Goal: Find specific page/section: Find specific page/section

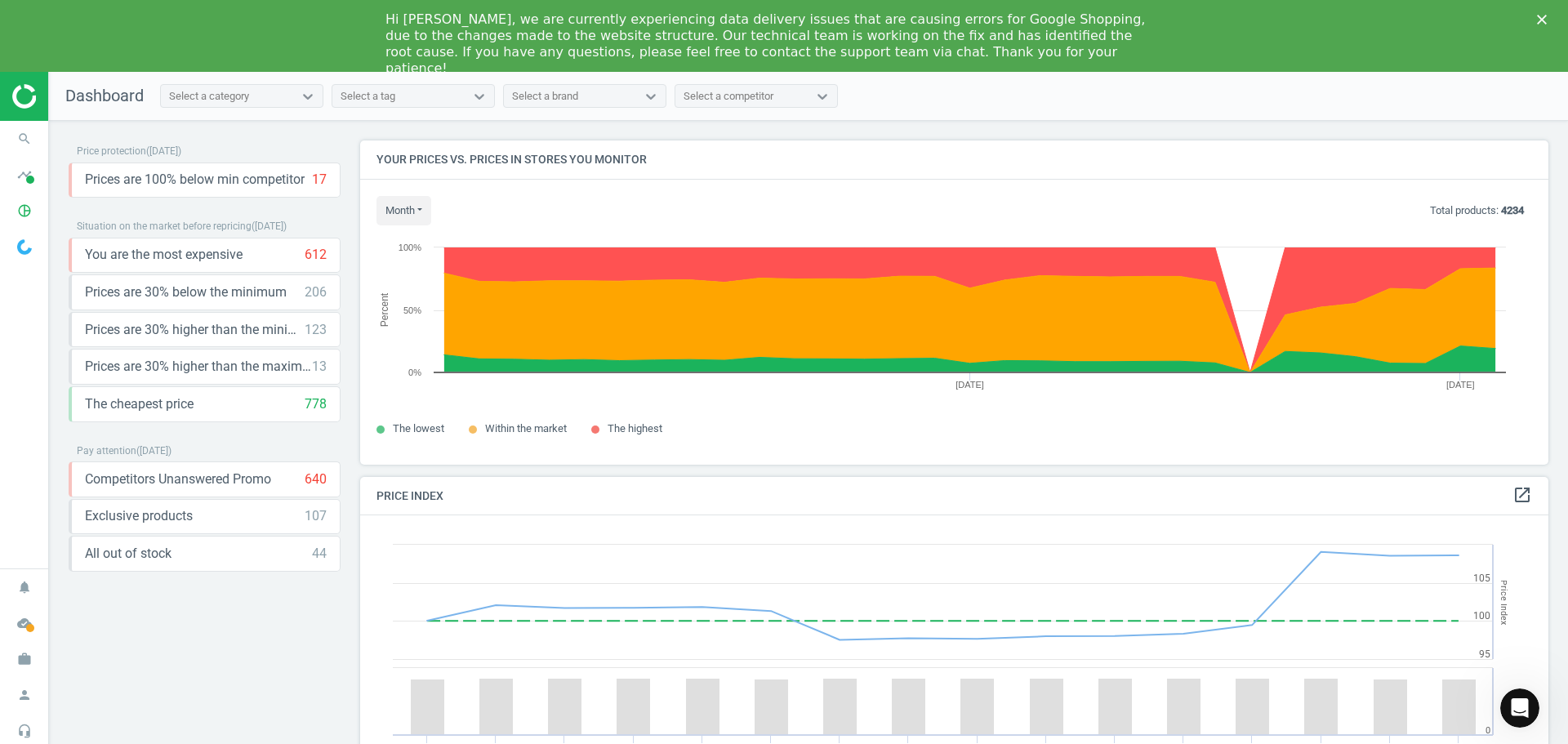
scroll to position [401, 1201]
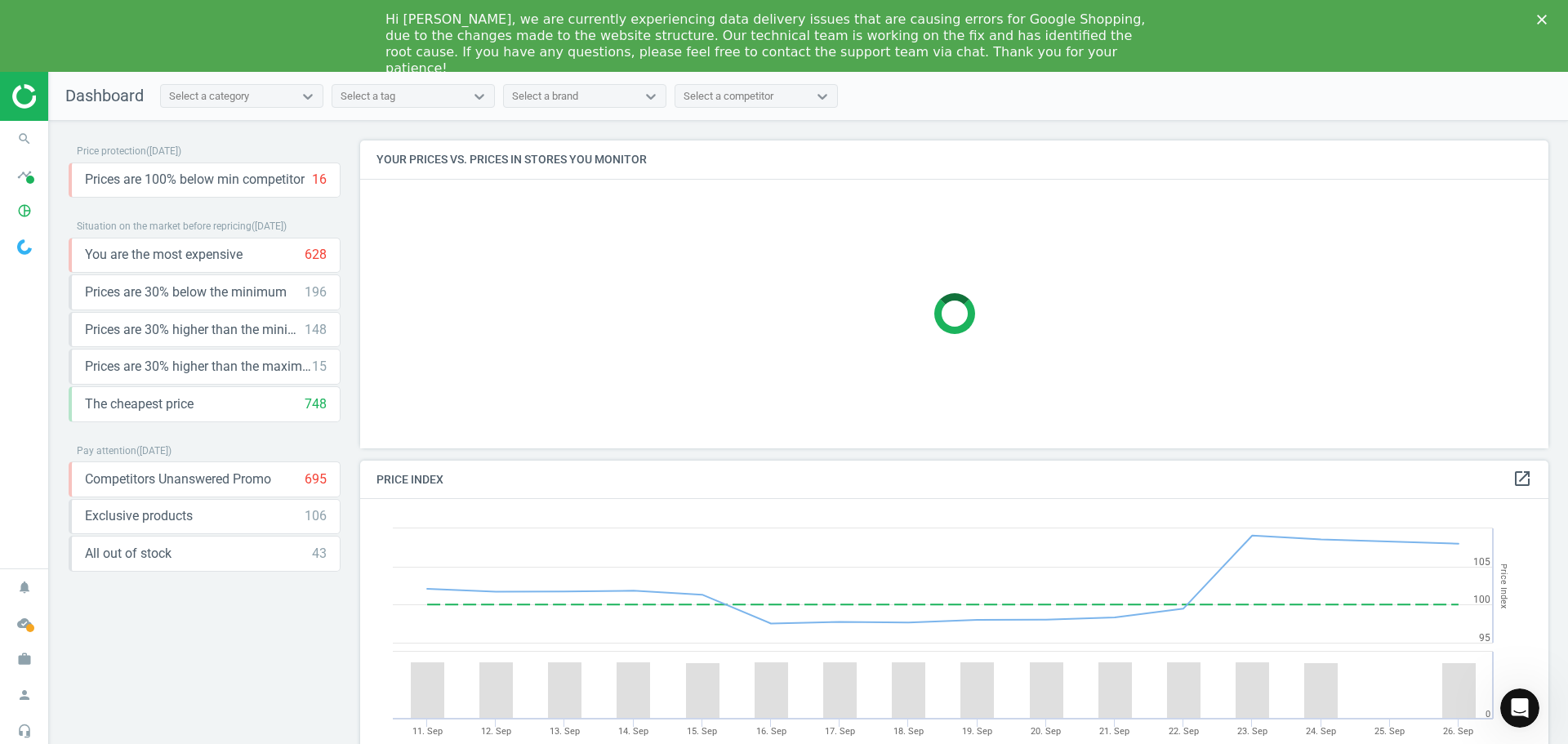
scroll to position [349, 1201]
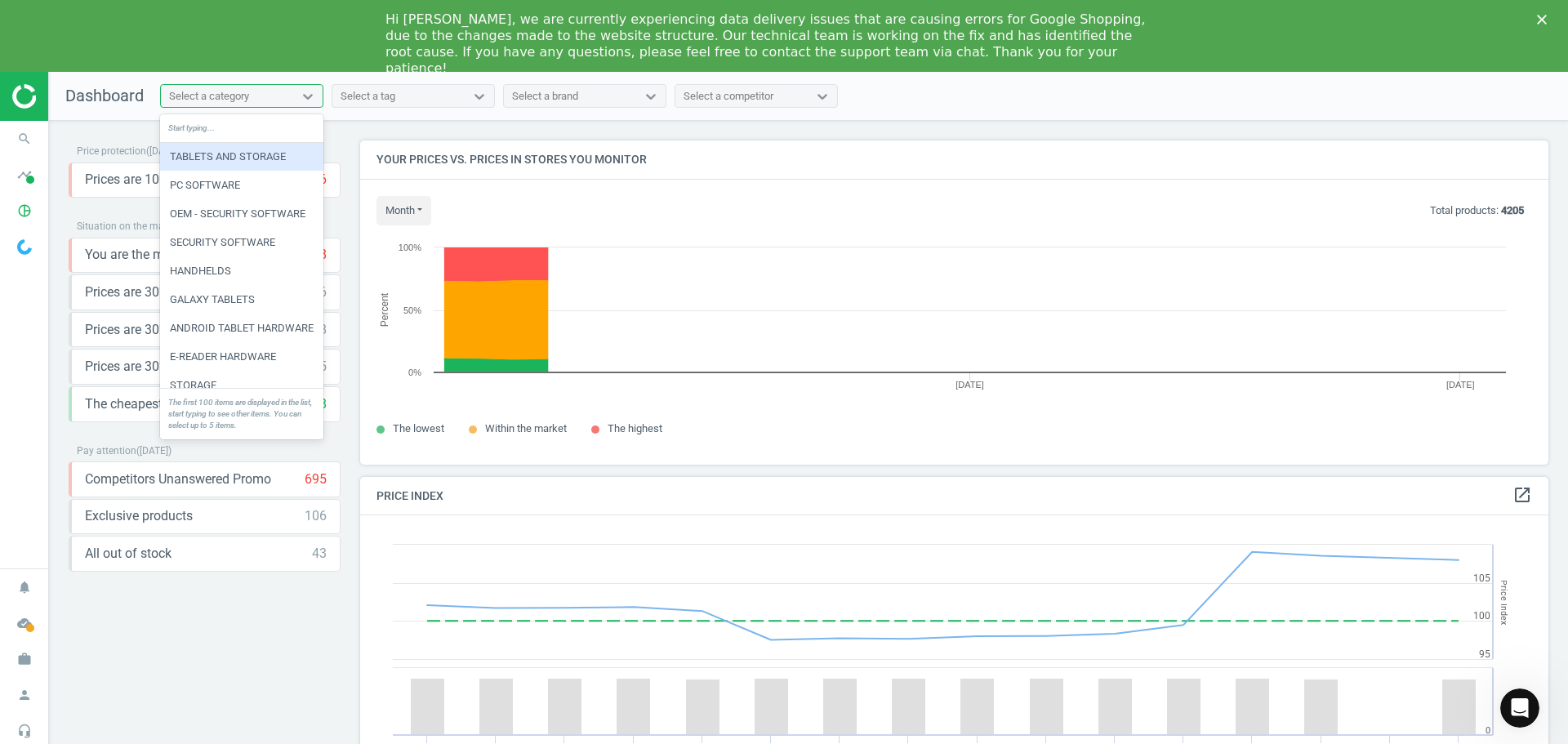
click at [226, 98] on div "Select a category" at bounding box center [209, 97] width 80 height 15
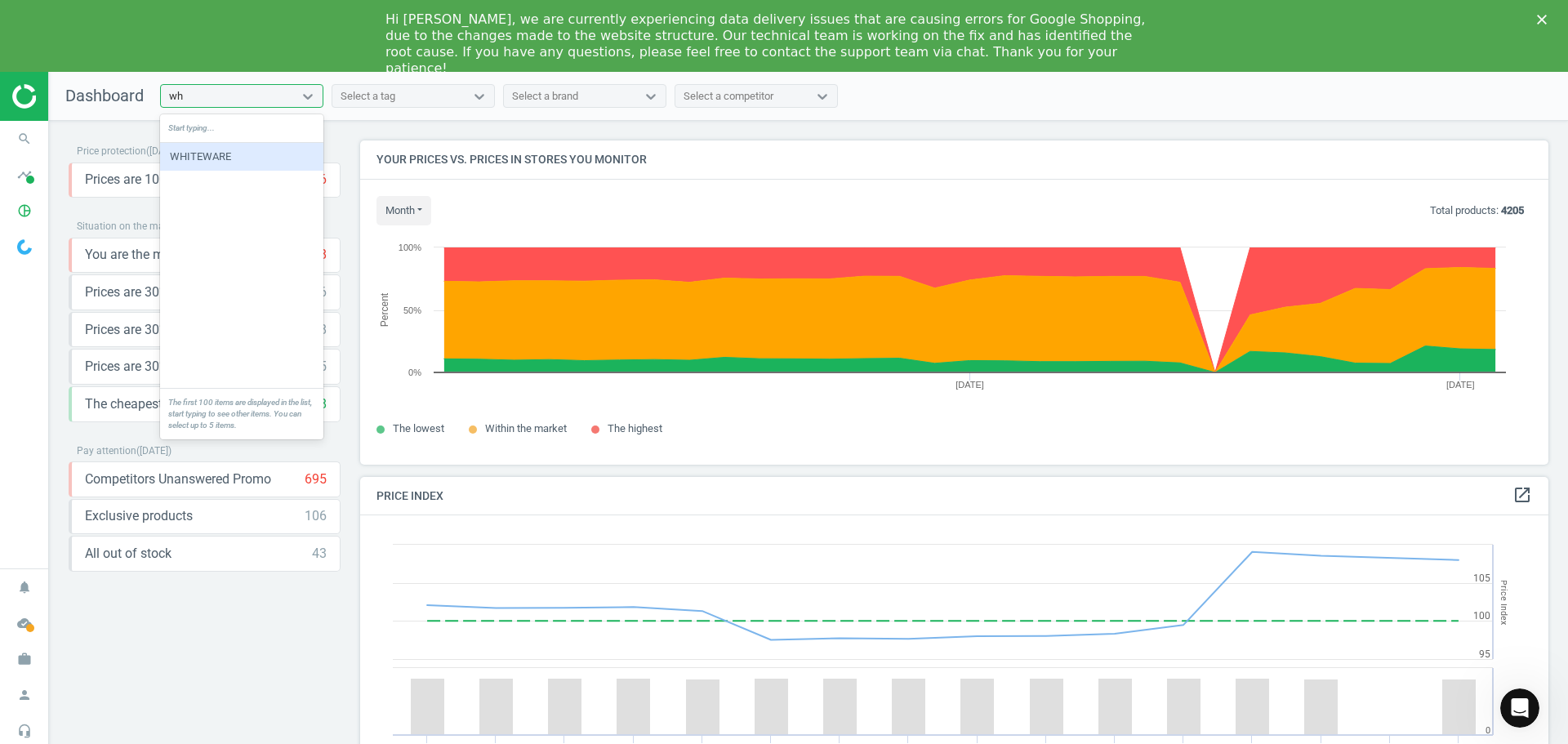
type input "whi"
click at [197, 157] on div "WHITEWARE" at bounding box center [242, 156] width 164 height 28
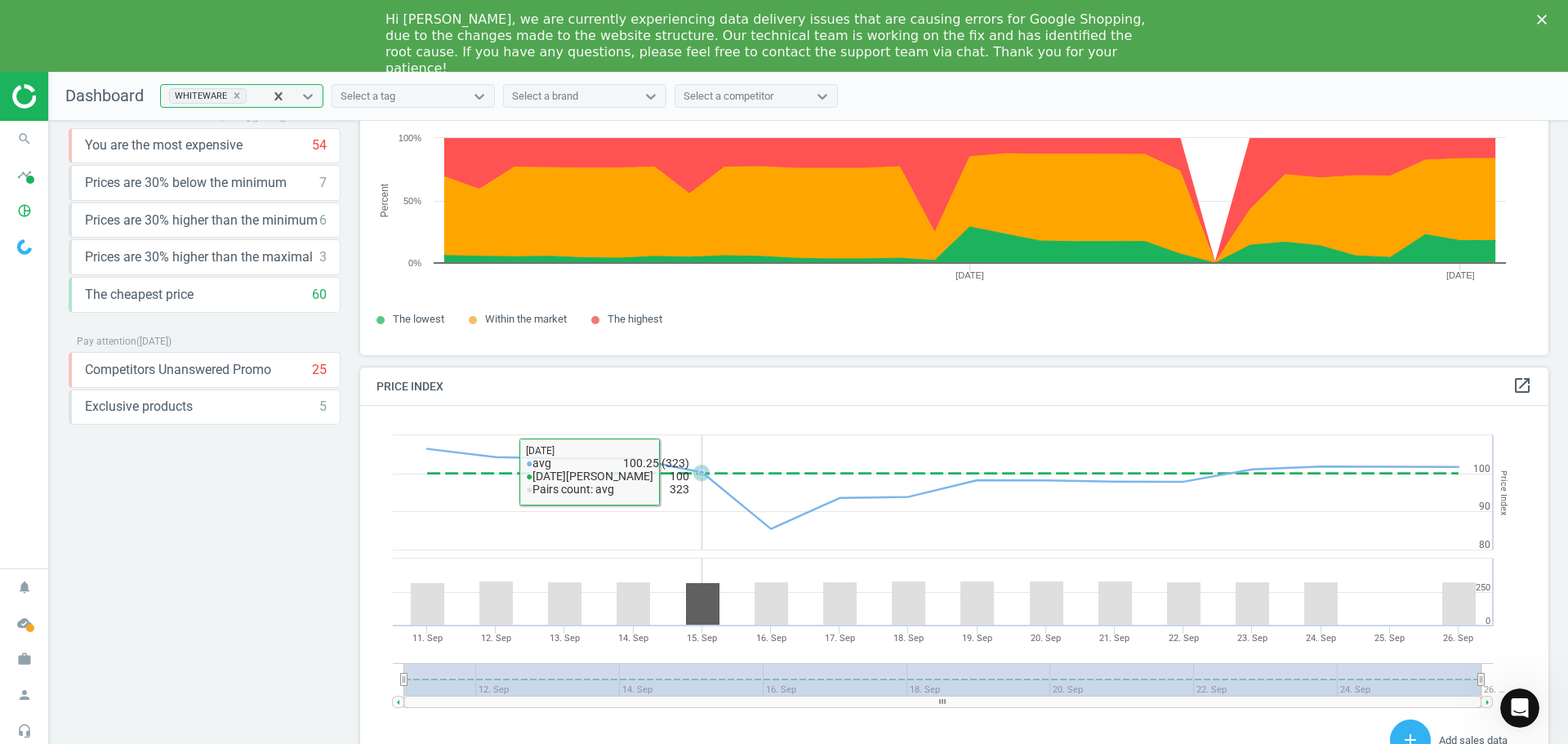
scroll to position [199, 0]
